Goal: Information Seeking & Learning: Learn about a topic

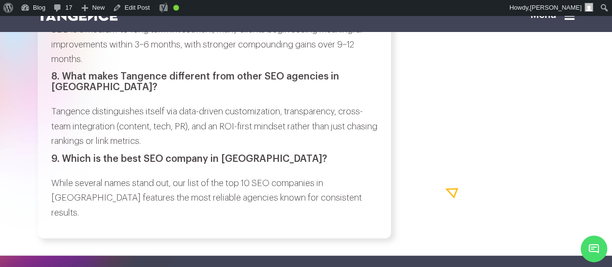
scroll to position [4606, 0]
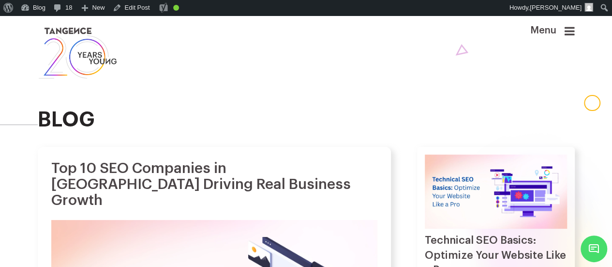
click at [336, 198] on h1 "Top 10 SEO Companies in [GEOGRAPHIC_DATA] Driving Real Business Growth" at bounding box center [214, 184] width 326 height 48
